Goal: Information Seeking & Learning: Learn about a topic

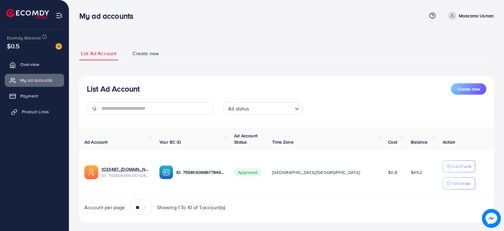
click at [40, 109] on span "Product Links" at bounding box center [35, 112] width 27 height 6
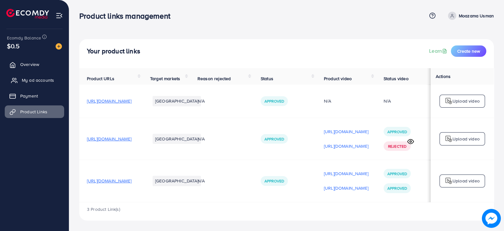
click at [25, 86] on link "My ad accounts" at bounding box center [34, 80] width 59 height 13
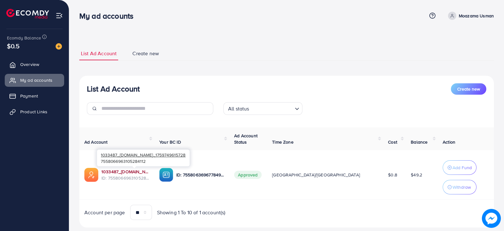
click at [149, 170] on link "1033487_[DOMAIN_NAME]_1759749615728" at bounding box center [125, 172] width 48 height 6
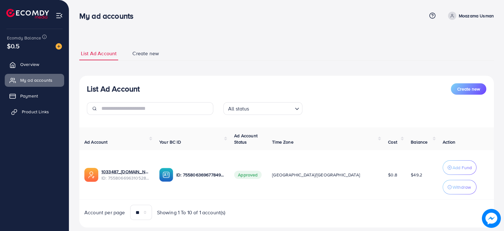
click at [41, 110] on span "Product Links" at bounding box center [35, 112] width 27 height 6
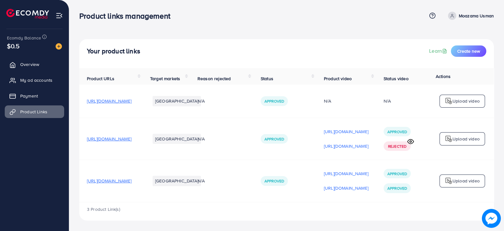
click at [132, 184] on span "[URL][DOMAIN_NAME]" at bounding box center [109, 181] width 45 height 6
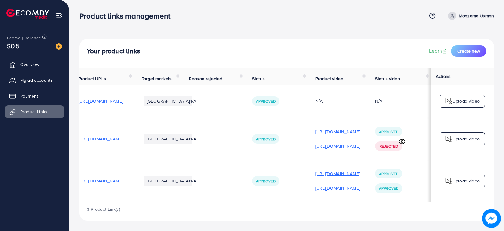
click at [330, 175] on p "[URL][DOMAIN_NAME]" at bounding box center [338, 174] width 45 height 8
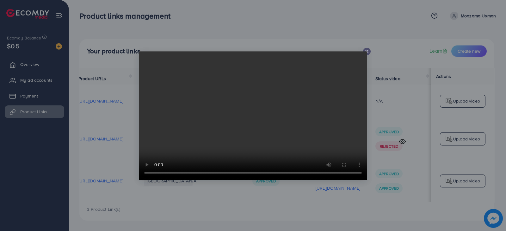
click at [219, 133] on video at bounding box center [253, 116] width 228 height 129
click at [368, 52] on icon at bounding box center [366, 51] width 5 height 5
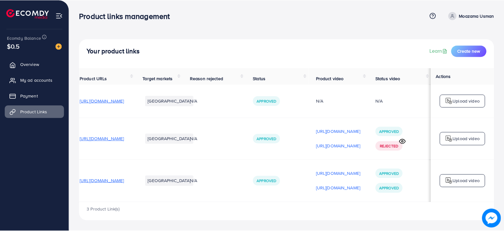
scroll to position [0, 84]
click at [316, 189] on p "[URL][DOMAIN_NAME]" at bounding box center [338, 189] width 45 height 8
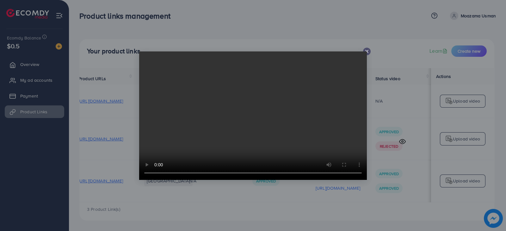
click at [367, 51] on icon at bounding box center [366, 51] width 5 height 5
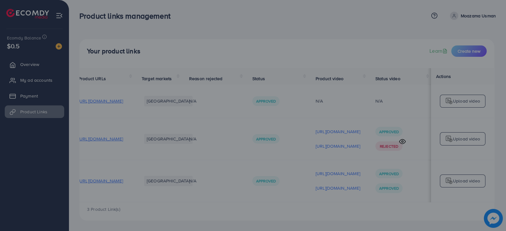
click at [367, 51] on div at bounding box center [253, 115] width 506 height 231
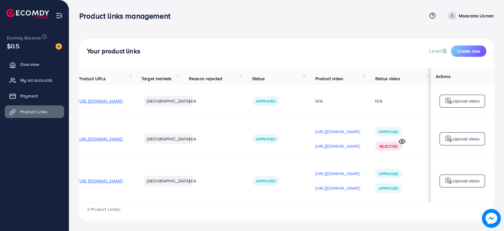
scroll to position [0, 0]
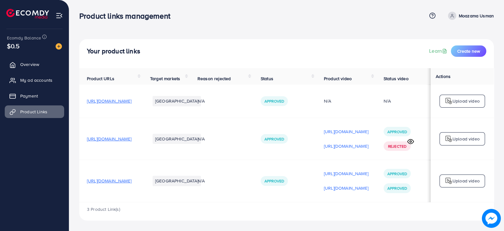
click at [127, 184] on span "[URL][DOMAIN_NAME]" at bounding box center [109, 181] width 45 height 6
